Goal: Task Accomplishment & Management: Manage account settings

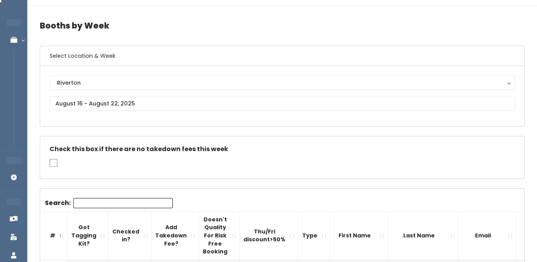
scroll to position [17, 0]
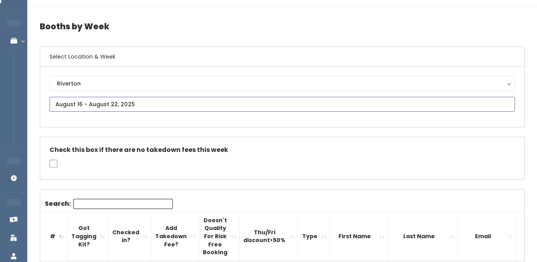
click at [140, 106] on input "text" at bounding box center [283, 104] width 466 height 15
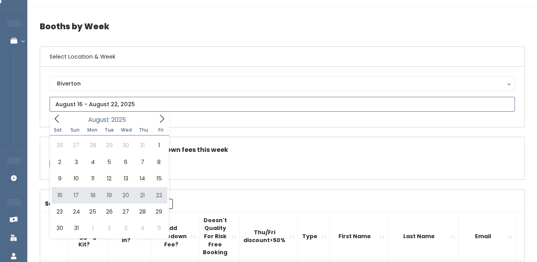
type input "August 16 to August 22"
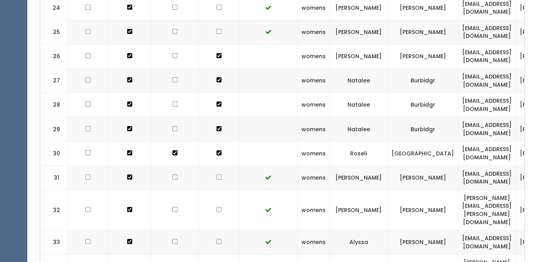
scroll to position [905, 0]
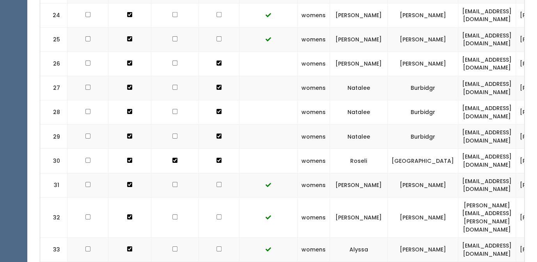
checkbox input "false"
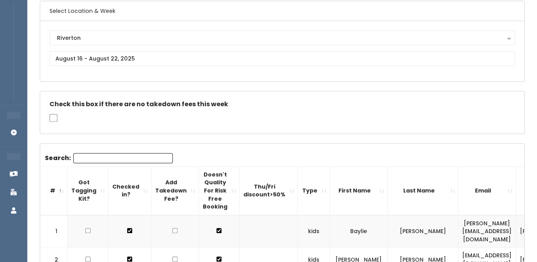
scroll to position [0, 0]
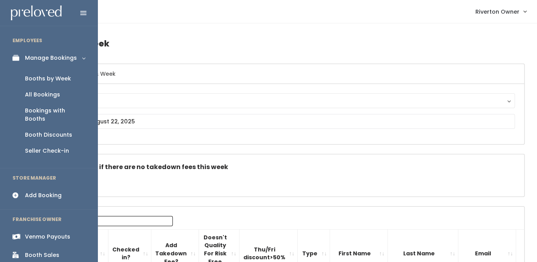
click at [36, 191] on div "Add Booking" at bounding box center [43, 195] width 37 height 8
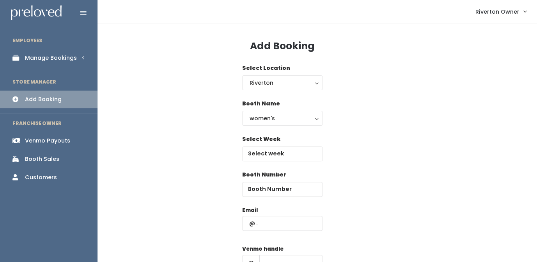
click at [34, 162] on div "Booth Sales" at bounding box center [42, 159] width 34 height 8
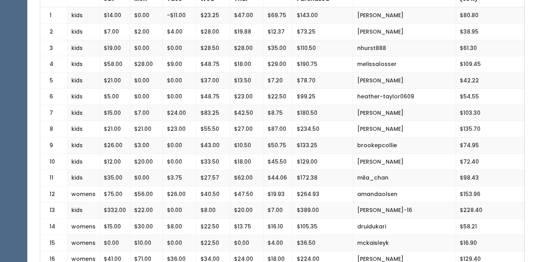
scroll to position [197, 0]
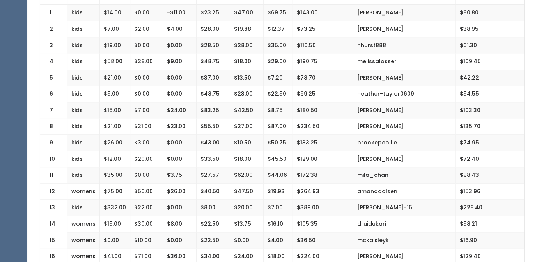
click at [351, 139] on td "$133.25" at bounding box center [323, 143] width 60 height 16
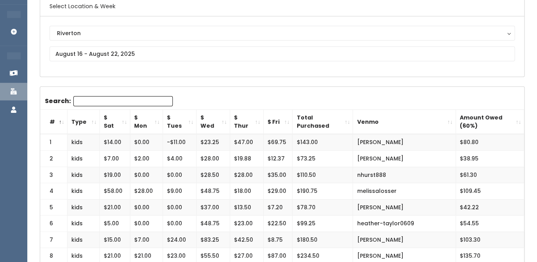
scroll to position [0, 0]
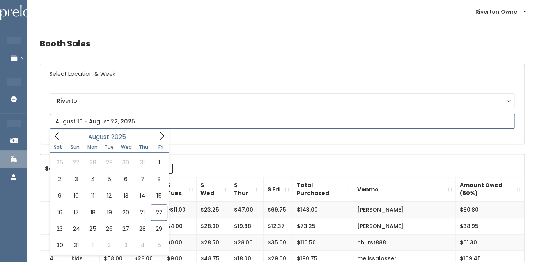
click at [132, 120] on input "text" at bounding box center [283, 121] width 466 height 15
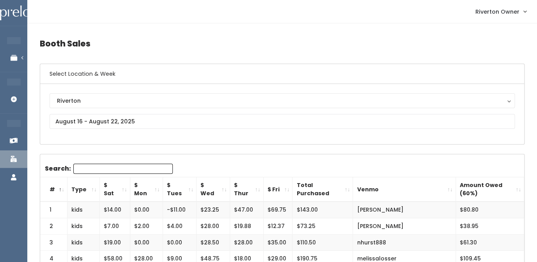
click at [213, 141] on div "Riverton Riverton" at bounding box center [282, 114] width 484 height 60
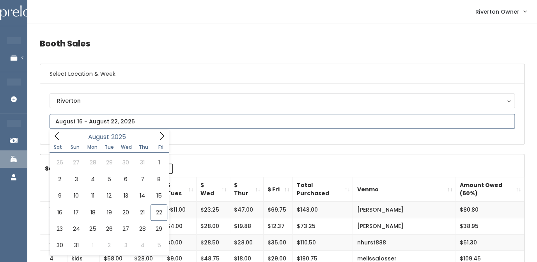
click at [156, 124] on input "text" at bounding box center [283, 121] width 466 height 15
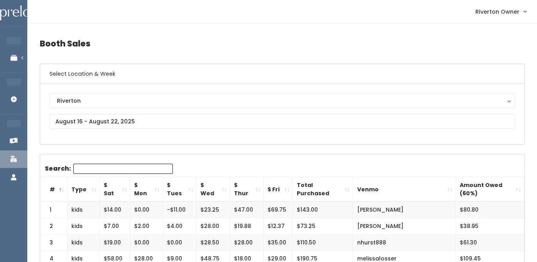
click at [215, 133] on div "Riverton Riverton" at bounding box center [283, 113] width 466 height 41
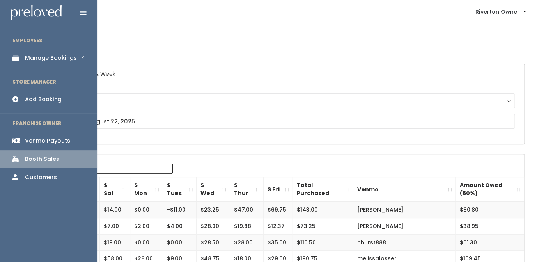
click at [36, 139] on div "Venmo Payouts" at bounding box center [47, 141] width 45 height 8
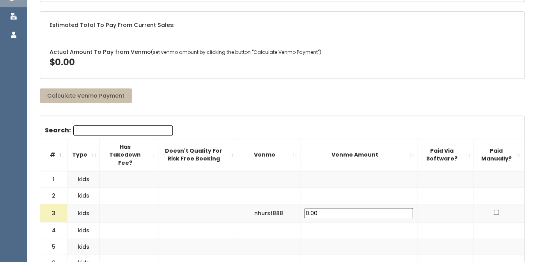
scroll to position [75, 0]
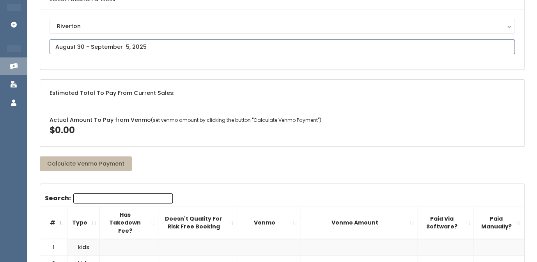
click at [144, 52] on input "text" at bounding box center [283, 46] width 466 height 15
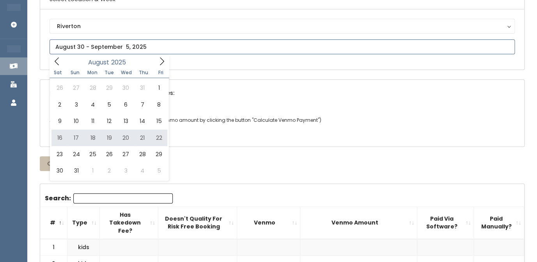
type input "August 16 to August 22"
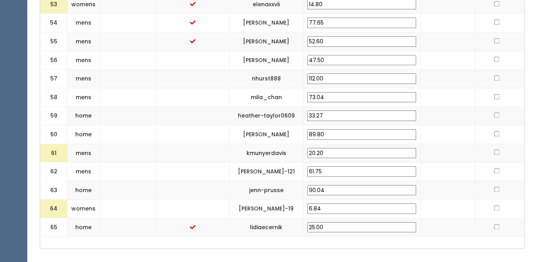
scroll to position [1357, 0]
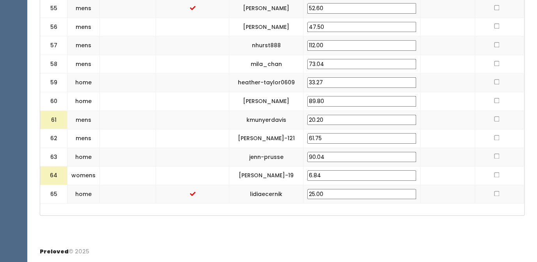
click at [496, 193] on input "checkbox" at bounding box center [497, 193] width 5 height 5
checkbox input "true"
click at [328, 176] on input "6.84" at bounding box center [362, 175] width 109 height 11
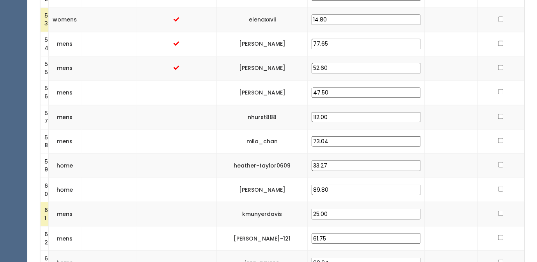
scroll to position [1649, 0]
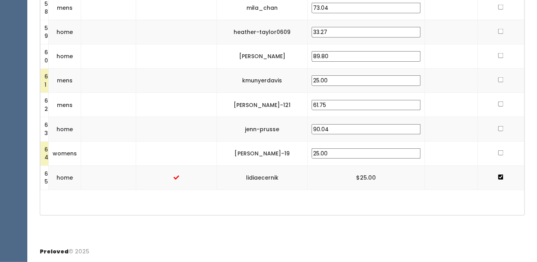
click at [500, 152] on input "checkbox" at bounding box center [500, 152] width 5 height 5
checkbox input "true"
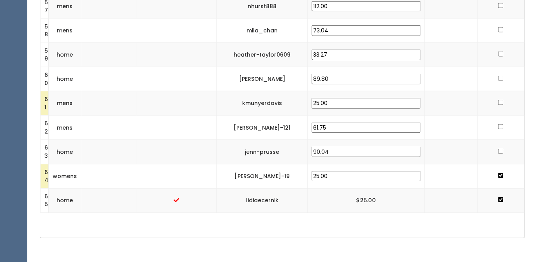
scroll to position [1621, 0]
click at [503, 153] on input "checkbox" at bounding box center [500, 150] width 5 height 5
checkbox input "true"
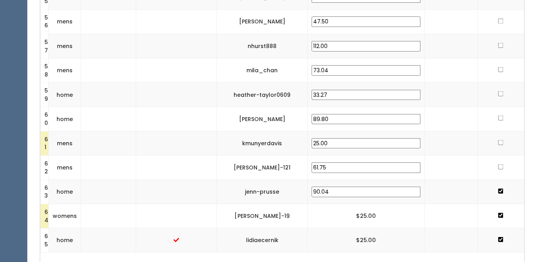
scroll to position [1581, 0]
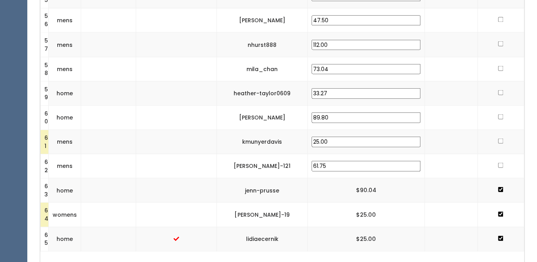
click at [502, 167] on input "checkbox" at bounding box center [500, 164] width 5 height 5
checkbox input "true"
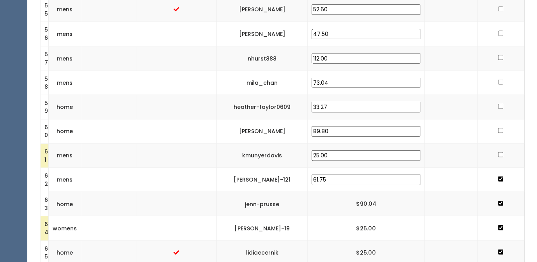
scroll to position [1562, 0]
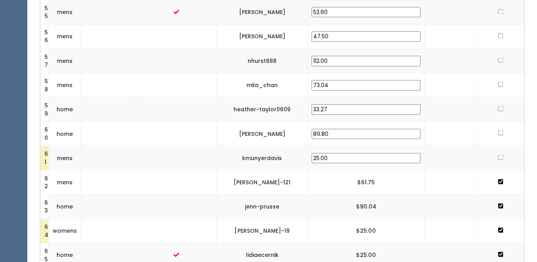
click at [501, 158] on input "checkbox" at bounding box center [500, 157] width 5 height 5
checkbox input "true"
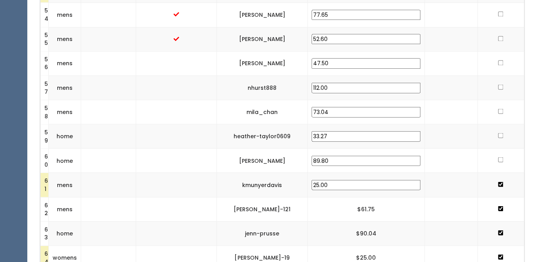
scroll to position [1535, 0]
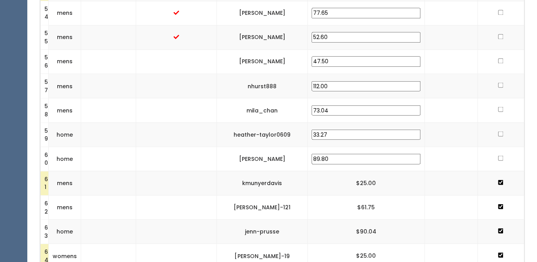
click at [500, 159] on input "checkbox" at bounding box center [500, 157] width 5 height 5
checkbox input "true"
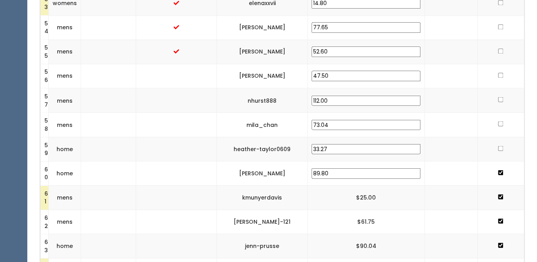
scroll to position [1514, 0]
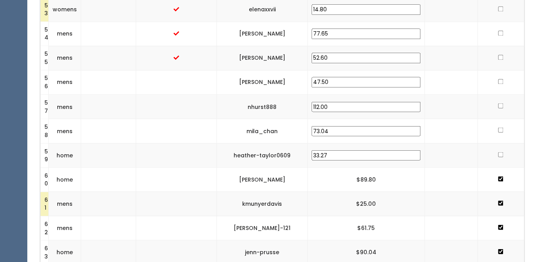
click at [502, 156] on input "checkbox" at bounding box center [500, 154] width 5 height 5
checkbox input "true"
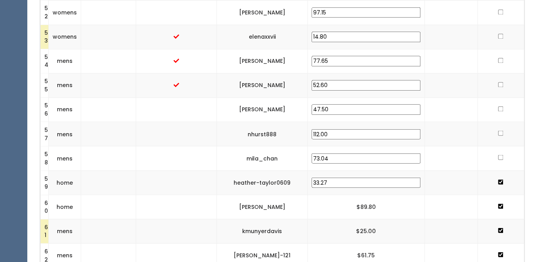
scroll to position [1483, 0]
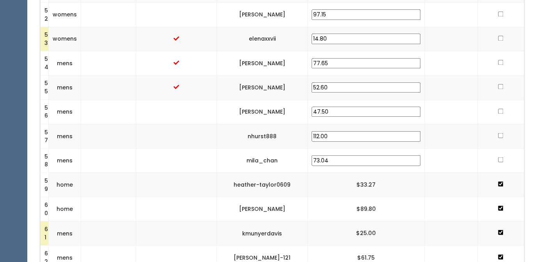
click at [501, 160] on input "checkbox" at bounding box center [500, 159] width 5 height 5
checkbox input "true"
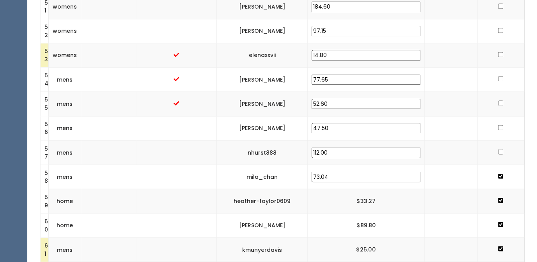
scroll to position [1459, 0]
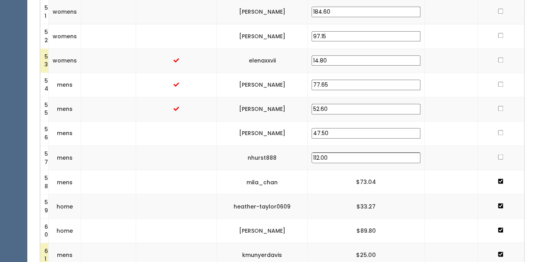
click at [502, 157] on input "checkbox" at bounding box center [500, 156] width 5 height 5
checkbox input "true"
click at [501, 133] on input "checkbox" at bounding box center [500, 132] width 5 height 5
checkbox input "true"
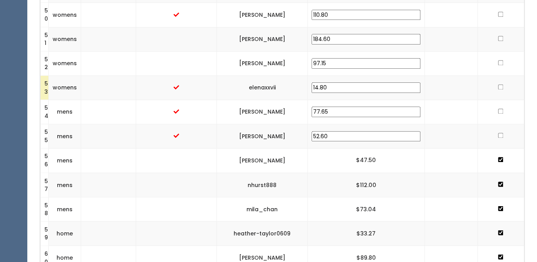
scroll to position [1428, 0]
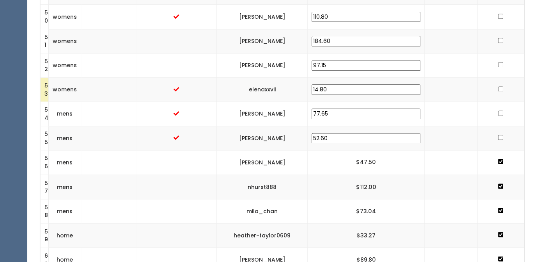
click at [502, 137] on input "checkbox" at bounding box center [500, 137] width 5 height 5
checkbox input "true"
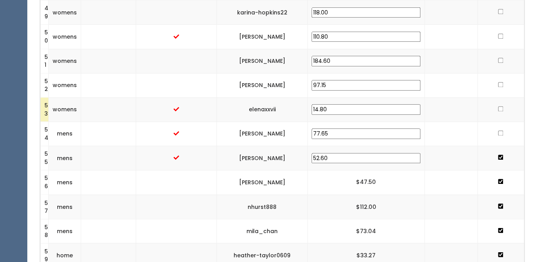
scroll to position [1407, 0]
click at [500, 135] on input "checkbox" at bounding box center [500, 133] width 5 height 5
checkbox input "true"
click at [500, 110] on input "checkbox" at bounding box center [500, 109] width 5 height 5
checkbox input "true"
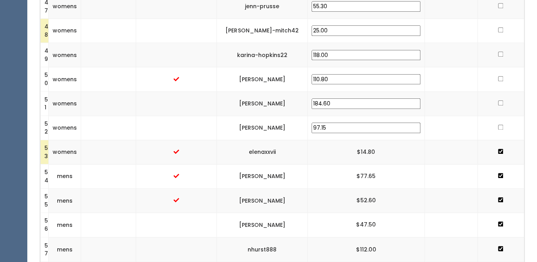
scroll to position [1363, 0]
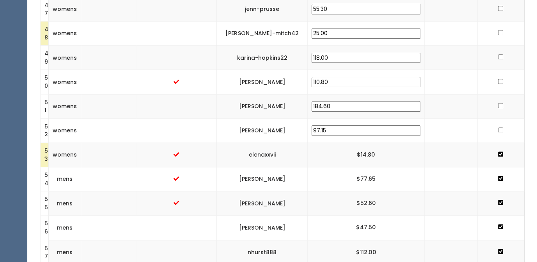
click at [502, 130] on input "checkbox" at bounding box center [500, 129] width 5 height 5
checkbox input "true"
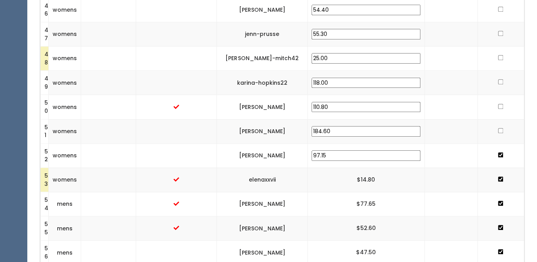
scroll to position [1335, 0]
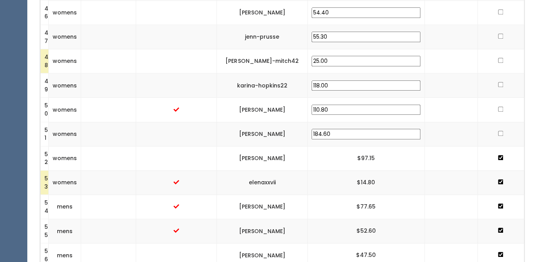
click at [503, 134] on input "checkbox" at bounding box center [500, 133] width 5 height 5
checkbox input "true"
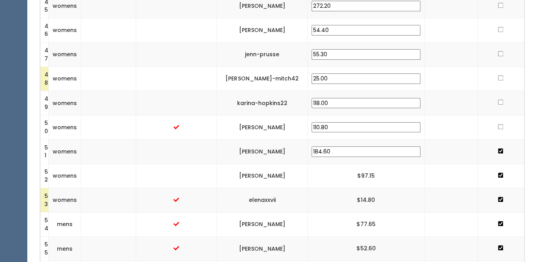
scroll to position [1314, 0]
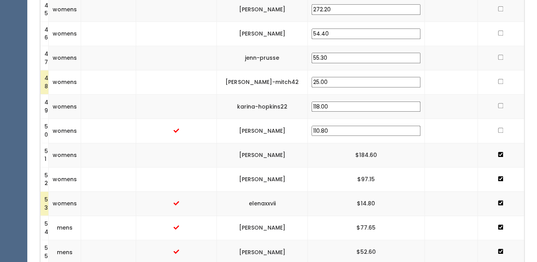
click at [500, 130] on input "checkbox" at bounding box center [500, 130] width 5 height 5
checkbox input "true"
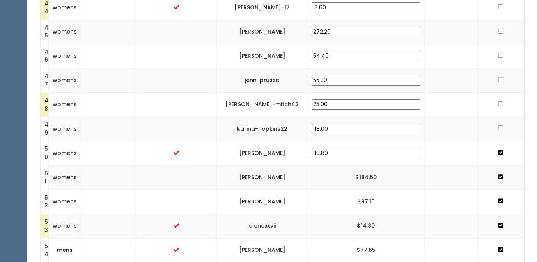
scroll to position [1291, 0]
click at [500, 128] on input "checkbox" at bounding box center [500, 128] width 5 height 5
checkbox input "true"
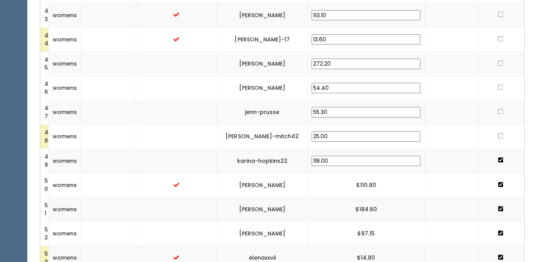
scroll to position [1259, 0]
click at [501, 139] on input "checkbox" at bounding box center [500, 135] width 5 height 5
checkbox input "true"
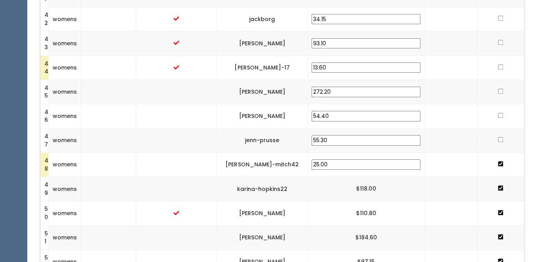
scroll to position [1231, 0]
click at [502, 141] on input "checkbox" at bounding box center [500, 139] width 5 height 5
checkbox input "true"
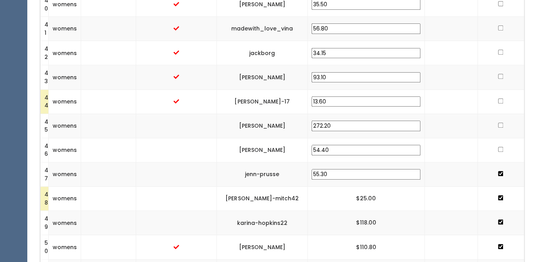
scroll to position [1196, 0]
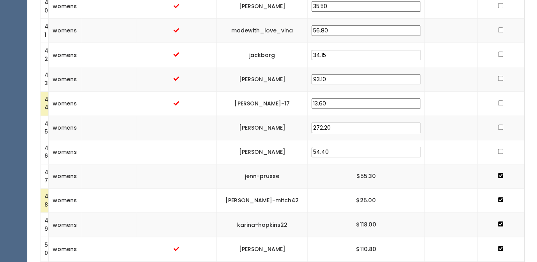
click at [504, 151] on td at bounding box center [501, 152] width 46 height 24
click at [498, 153] on input "checkbox" at bounding box center [500, 151] width 5 height 5
checkbox input "true"
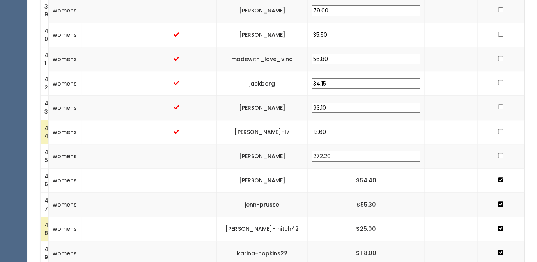
scroll to position [1164, 0]
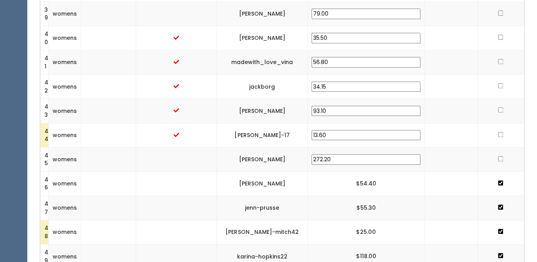
click at [501, 159] on input "checkbox" at bounding box center [500, 158] width 5 height 5
checkbox input "true"
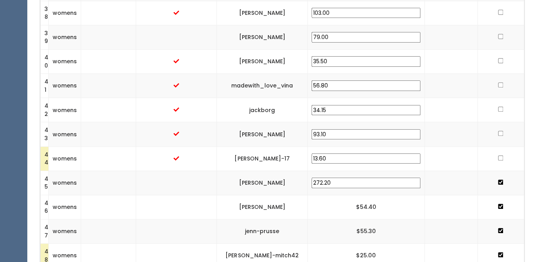
scroll to position [1140, 0]
click at [500, 159] on input "checkbox" at bounding box center [500, 158] width 5 height 5
checkbox input "true"
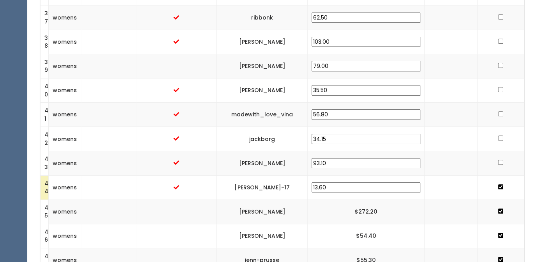
scroll to position [1111, 0]
click at [502, 164] on input "checkbox" at bounding box center [500, 162] width 5 height 5
checkbox input "true"
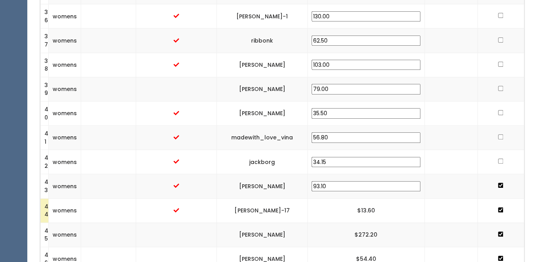
scroll to position [1086, 0]
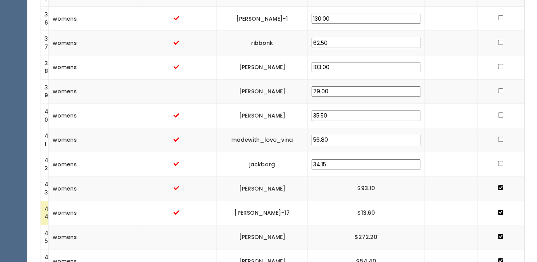
click at [501, 163] on input "checkbox" at bounding box center [500, 163] width 5 height 5
checkbox input "true"
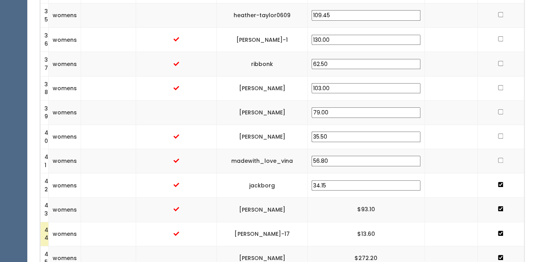
scroll to position [1062, 0]
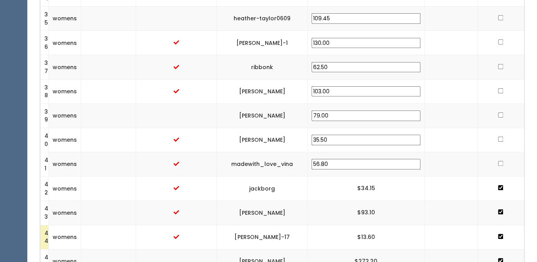
click at [502, 164] on input "checkbox" at bounding box center [500, 163] width 5 height 5
checkbox input "true"
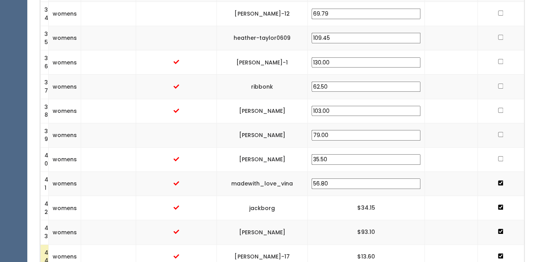
scroll to position [1040, 0]
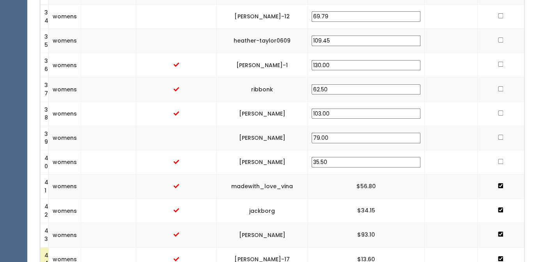
click at [501, 163] on input "checkbox" at bounding box center [500, 161] width 5 height 5
checkbox input "true"
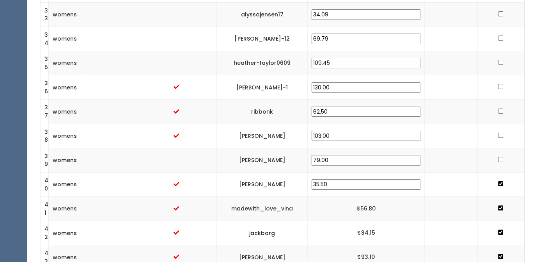
scroll to position [1009, 0]
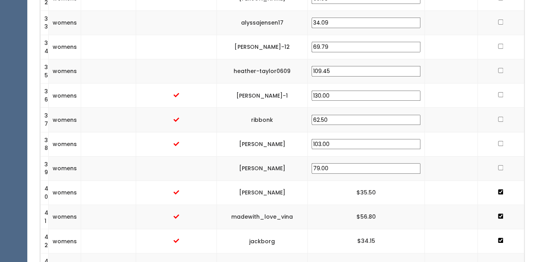
click at [501, 167] on input "checkbox" at bounding box center [500, 167] width 5 height 5
checkbox input "true"
click at [501, 143] on input "checkbox" at bounding box center [500, 143] width 5 height 5
checkbox input "true"
click at [500, 120] on input "checkbox" at bounding box center [500, 119] width 5 height 5
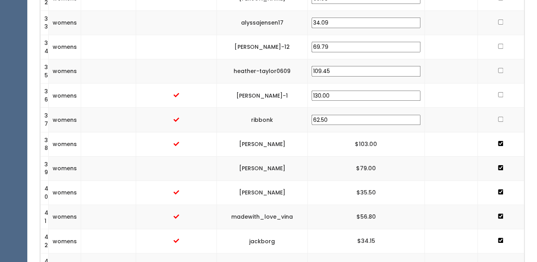
checkbox input "true"
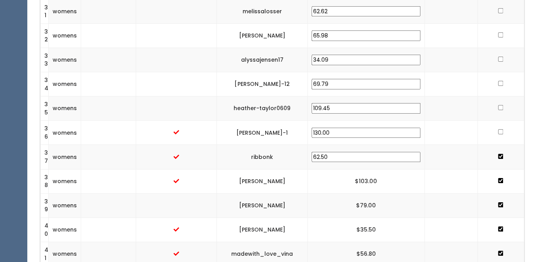
scroll to position [969, 0]
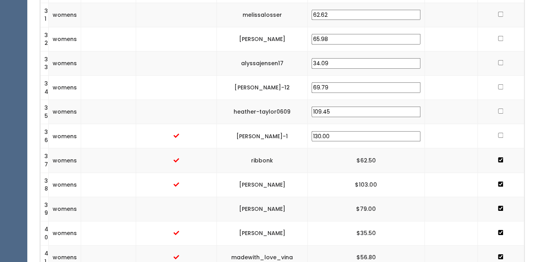
click at [501, 136] on input "checkbox" at bounding box center [500, 135] width 5 height 5
checkbox input "true"
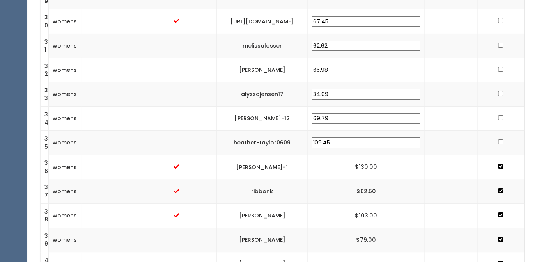
scroll to position [936, 0]
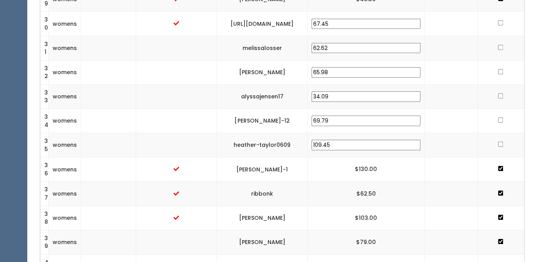
click at [501, 145] on input "checkbox" at bounding box center [500, 144] width 5 height 5
checkbox input "true"
click at [470, 140] on td at bounding box center [451, 145] width 53 height 24
click at [502, 120] on input "checkbox" at bounding box center [500, 119] width 5 height 5
checkbox input "true"
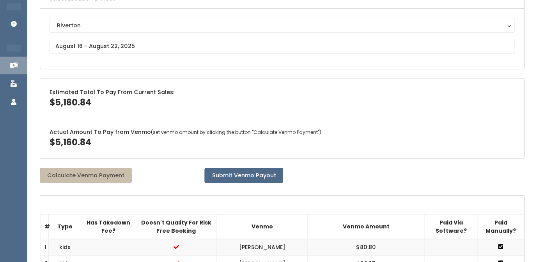
scroll to position [0, 0]
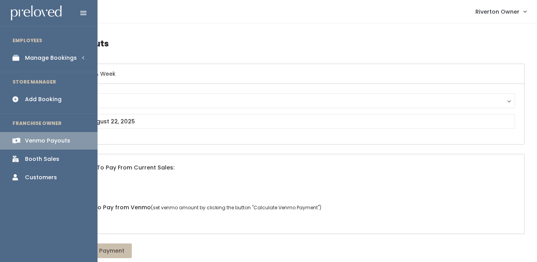
click at [33, 55] on div "Manage Bookings" at bounding box center [51, 58] width 52 height 8
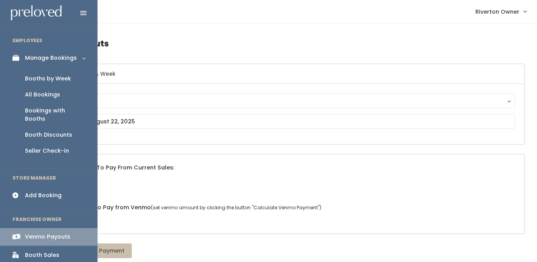
click at [32, 80] on div "Booths by Week" at bounding box center [48, 79] width 46 height 8
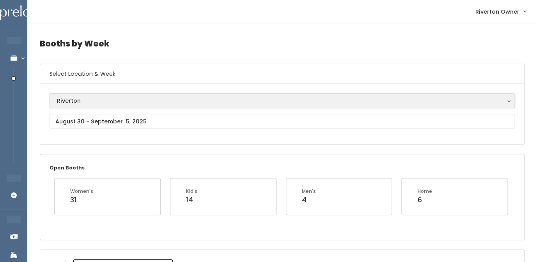
click at [113, 103] on div "Riverton" at bounding box center [282, 100] width 451 height 9
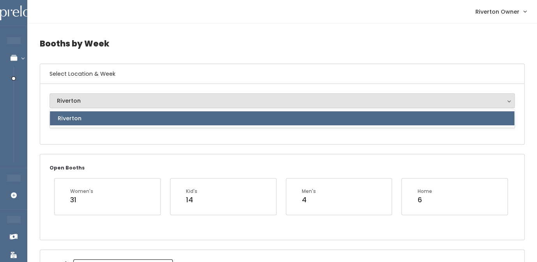
click at [103, 128] on div "Riverton" at bounding box center [283, 118] width 466 height 19
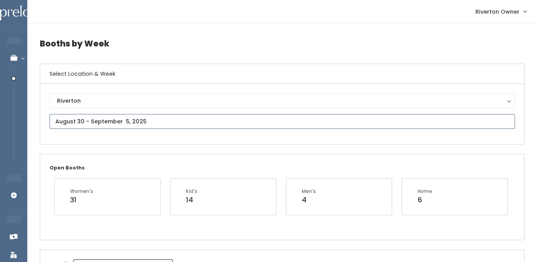
click at [103, 122] on input "text" at bounding box center [283, 121] width 466 height 15
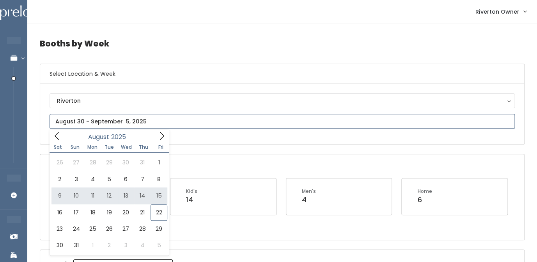
type input "[DATE] to [DATE]"
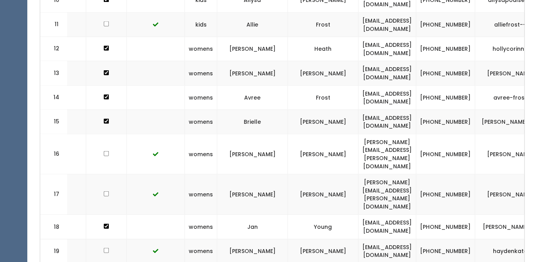
scroll to position [530, 0]
